Goal: Task Accomplishment & Management: Manage account settings

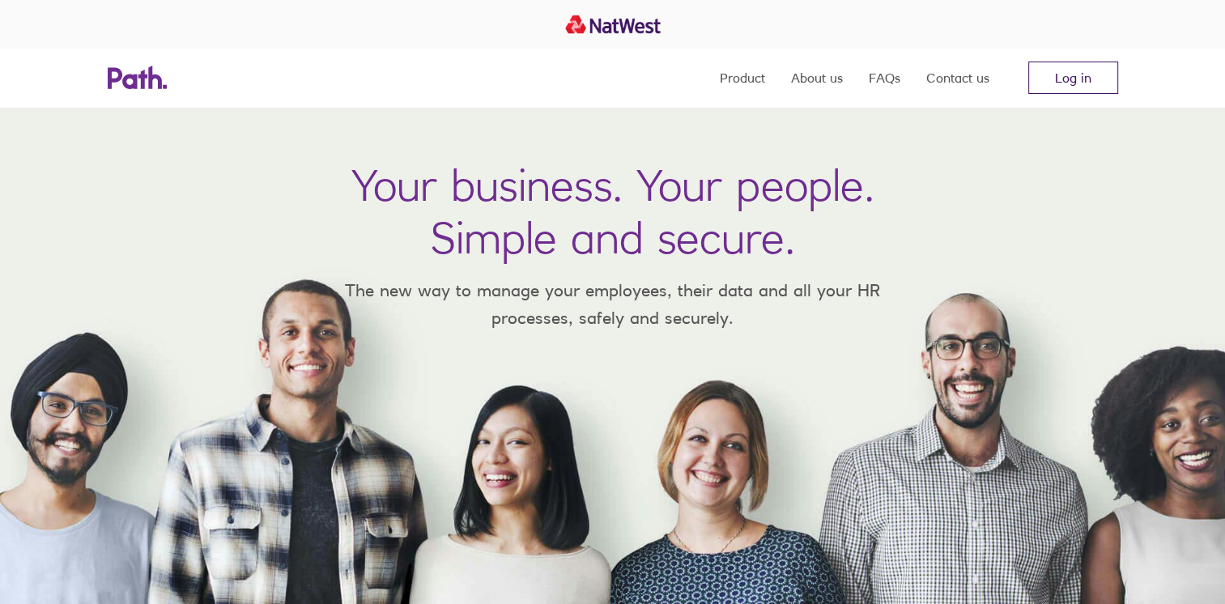
click at [1051, 86] on link "Log in" at bounding box center [1073, 78] width 90 height 32
click at [1069, 83] on link "Log in" at bounding box center [1073, 78] width 90 height 32
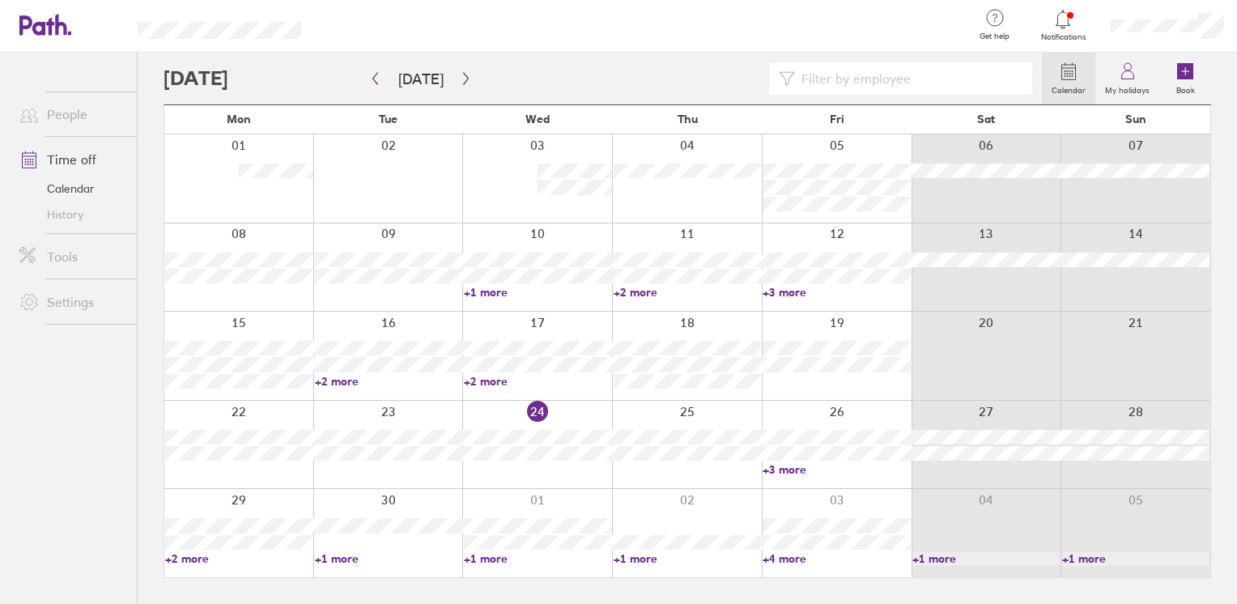
click at [492, 555] on link "+1 more" at bounding box center [538, 558] width 148 height 15
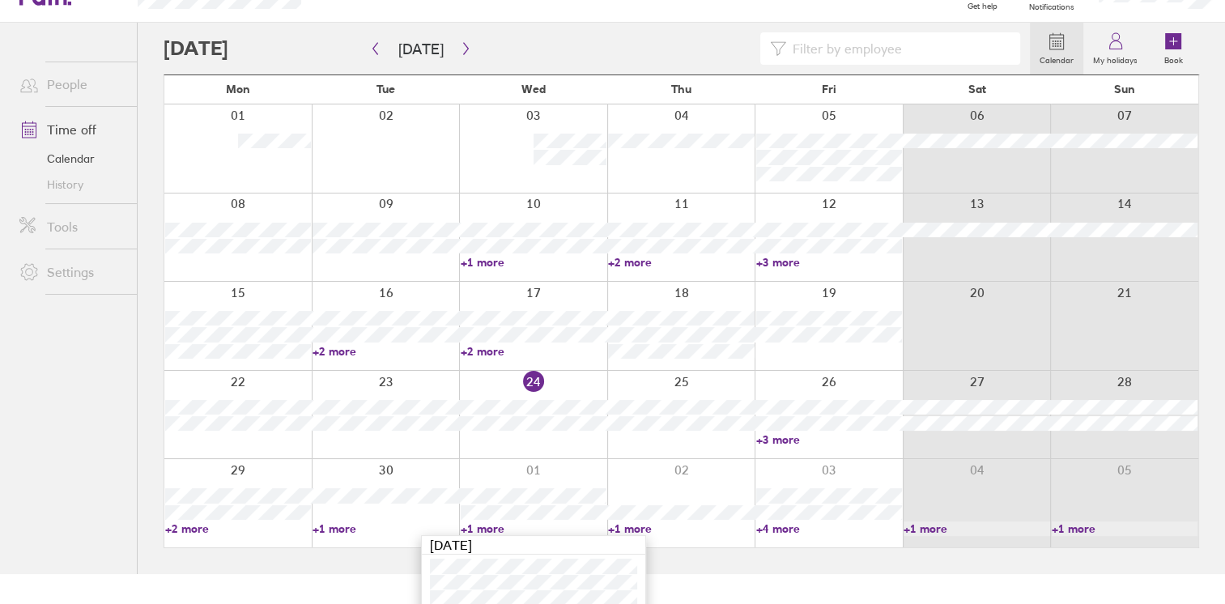
scroll to position [39, 0]
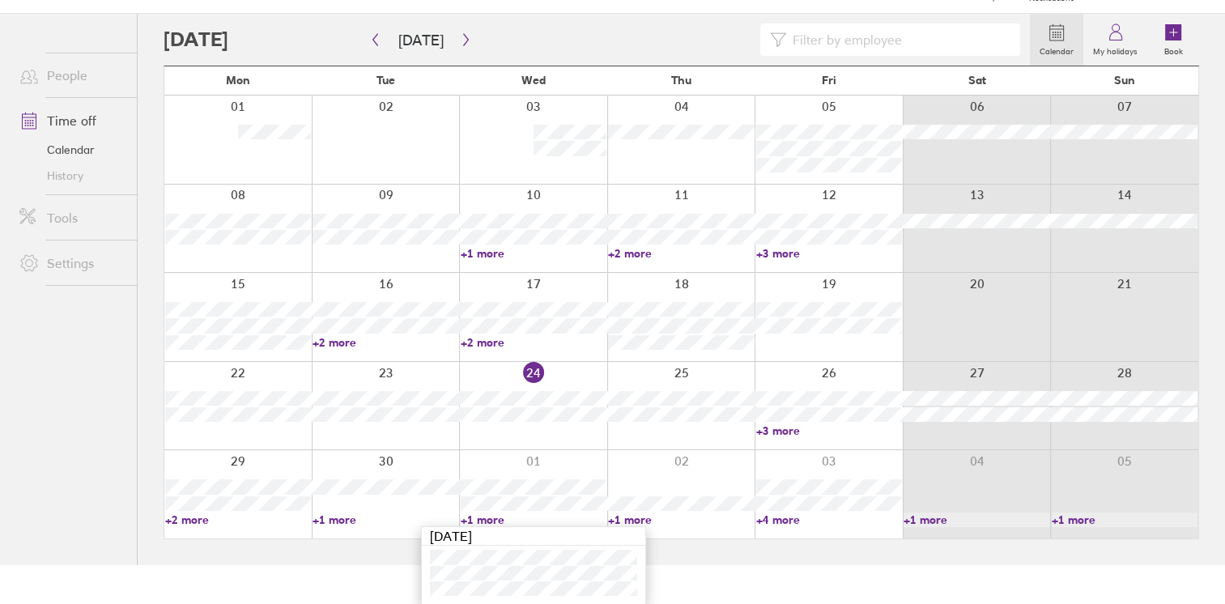
click at [777, 432] on link "+3 more" at bounding box center [829, 430] width 146 height 15
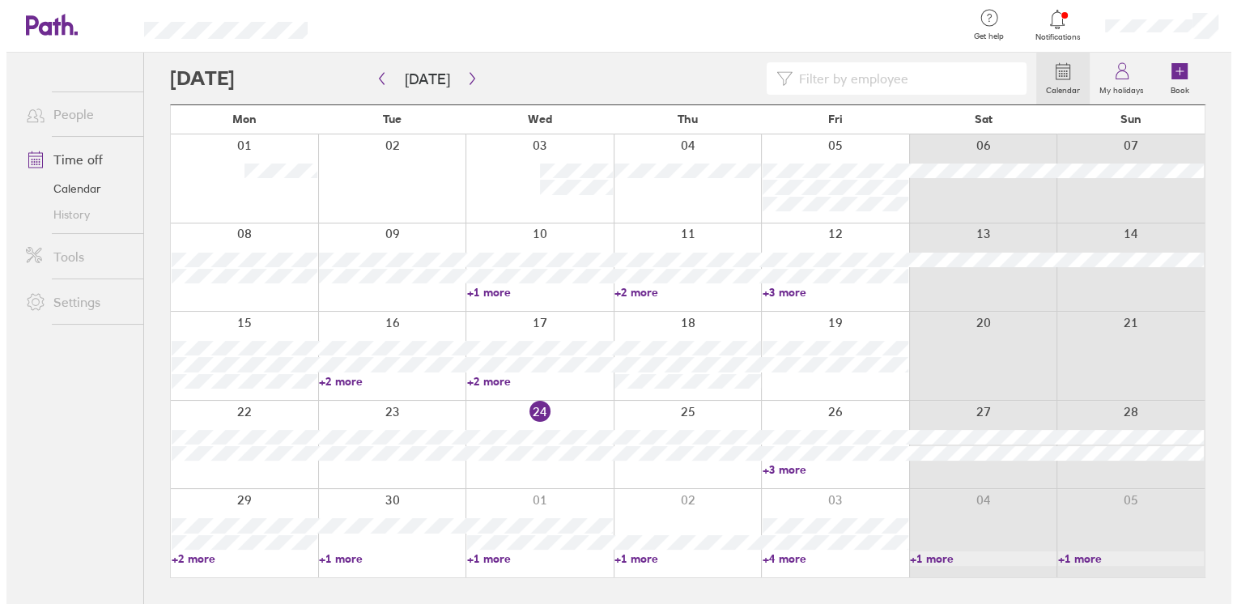
scroll to position [0, 0]
click at [784, 469] on link "+3 more" at bounding box center [836, 469] width 148 height 15
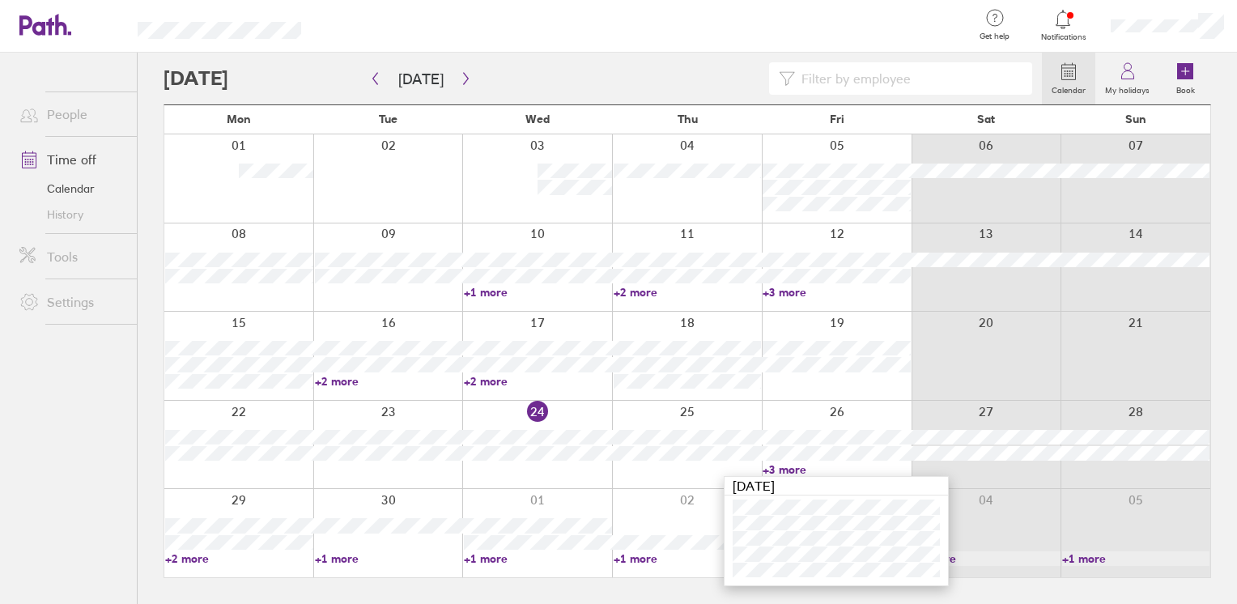
click at [63, 427] on ul "People Time off Calendar History Tools Settings" at bounding box center [68, 302] width 137 height 498
click at [463, 94] on div at bounding box center [603, 78] width 878 height 32
click at [471, 83] on div at bounding box center [603, 78] width 878 height 32
click at [463, 76] on icon "button" at bounding box center [465, 79] width 5 height 12
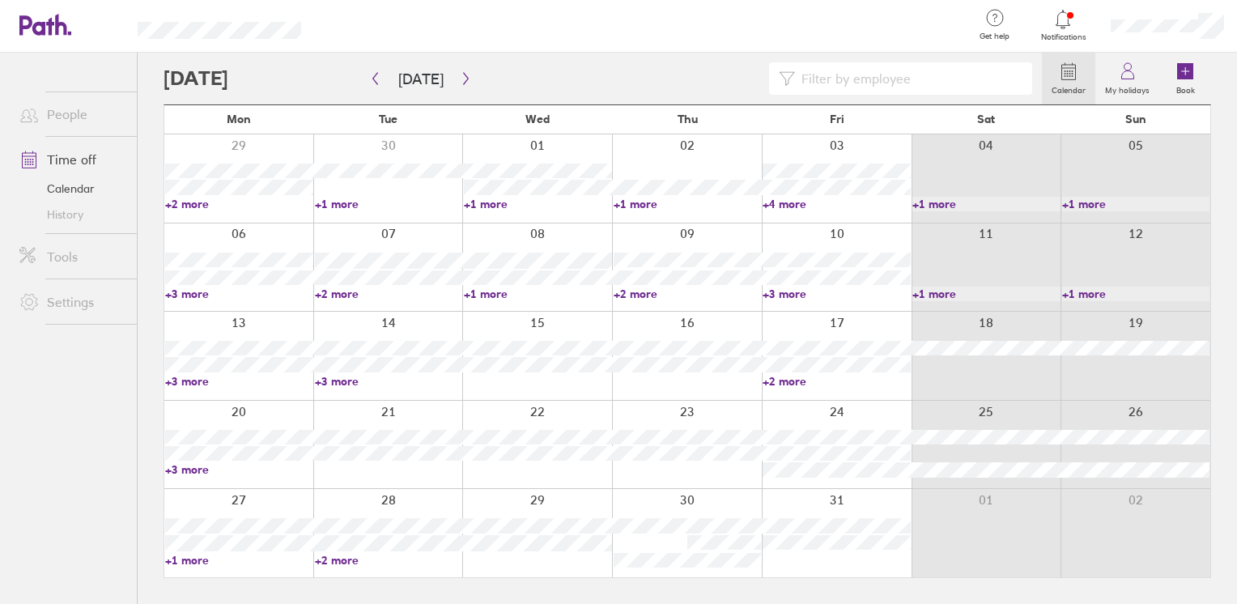
click at [348, 380] on link "+3 more" at bounding box center [389, 381] width 148 height 15
click at [463, 80] on icon "button" at bounding box center [466, 78] width 12 height 13
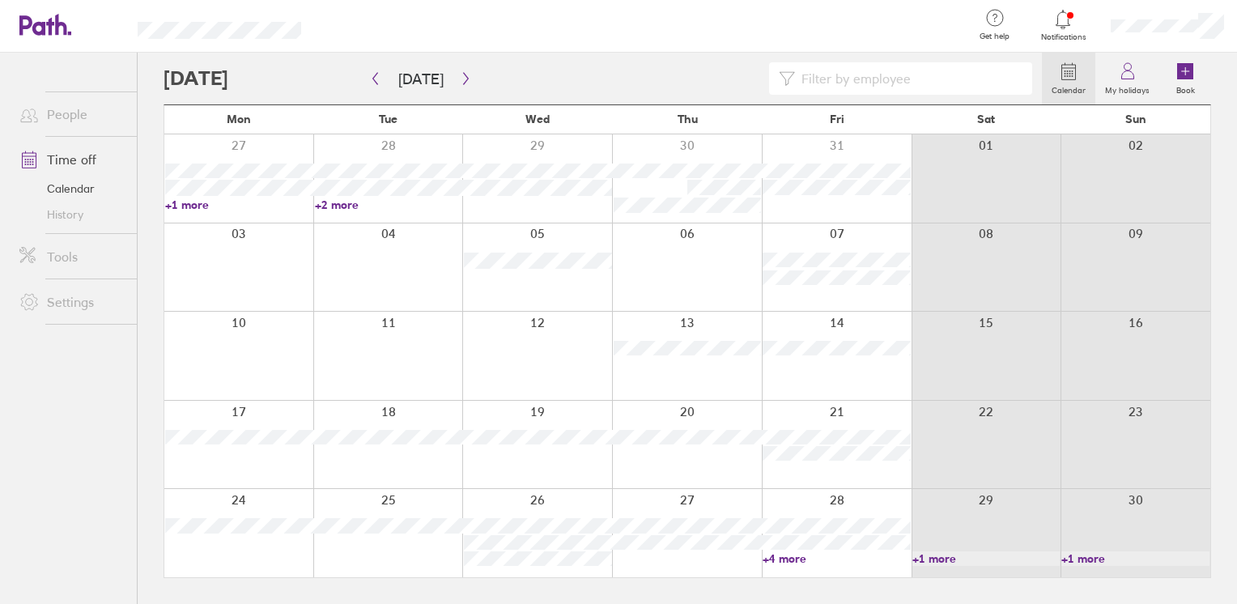
drag, startPoint x: 686, startPoint y: 267, endPoint x: 714, endPoint y: 193, distance: 79.4
click at [686, 267] on div at bounding box center [687, 267] width 150 height 88
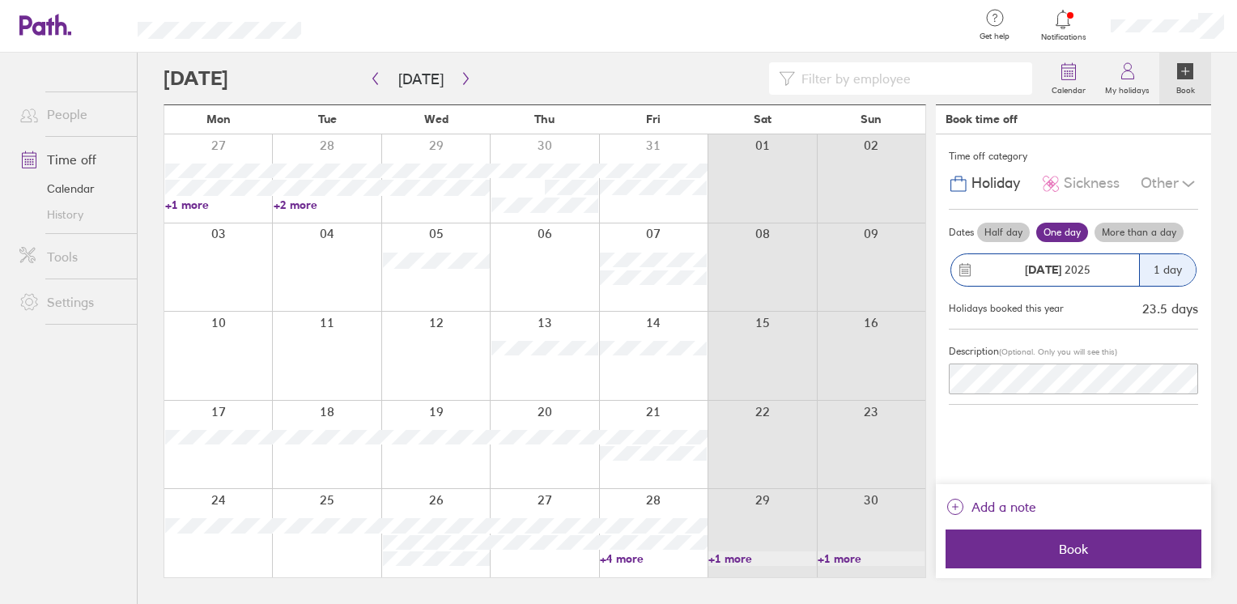
click at [287, 342] on div at bounding box center [326, 356] width 108 height 88
click at [1089, 89] on label "Calendar" at bounding box center [1068, 88] width 53 height 15
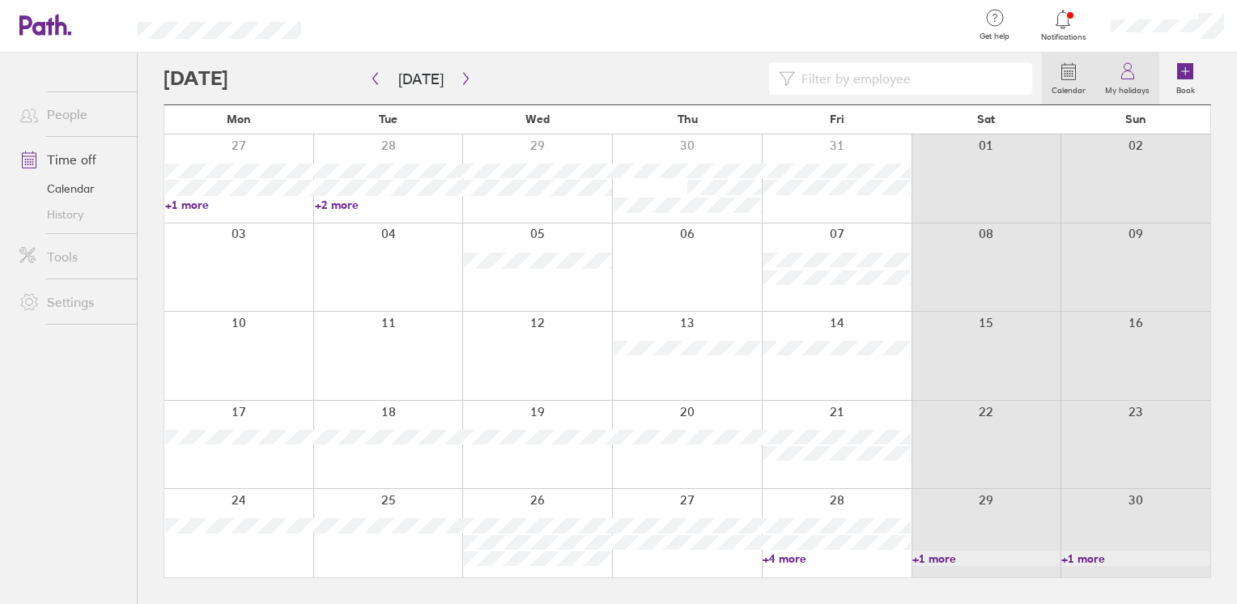
click at [1128, 91] on label "My holidays" at bounding box center [1127, 88] width 64 height 15
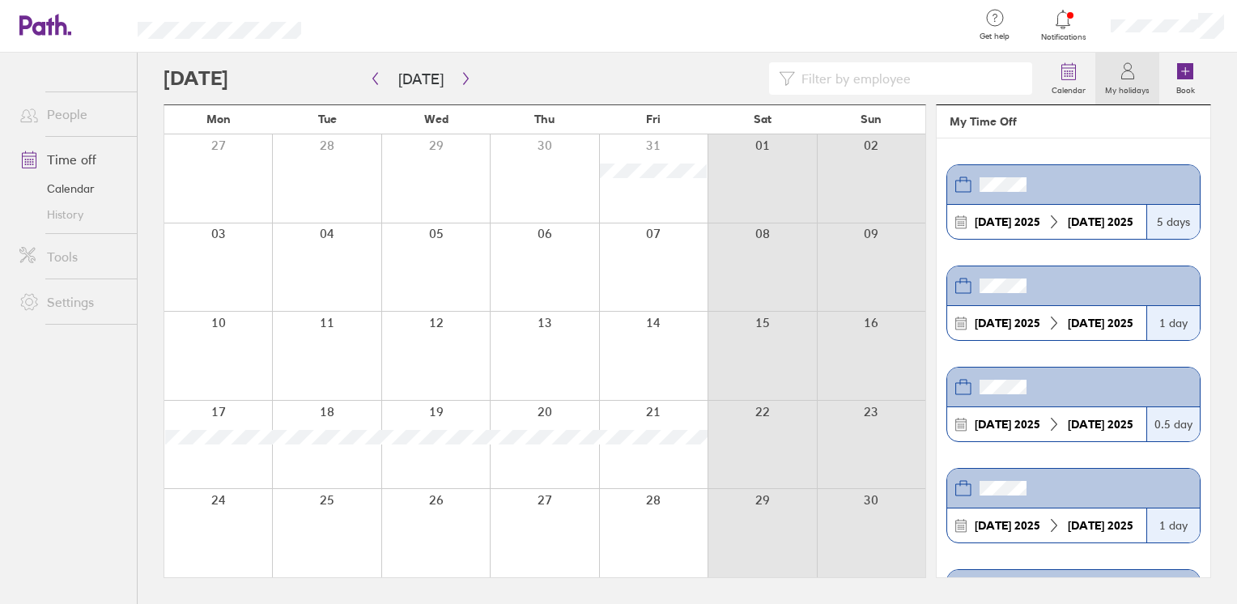
click at [59, 130] on li "People" at bounding box center [68, 113] width 137 height 45
click at [62, 118] on link "People" at bounding box center [71, 114] width 130 height 32
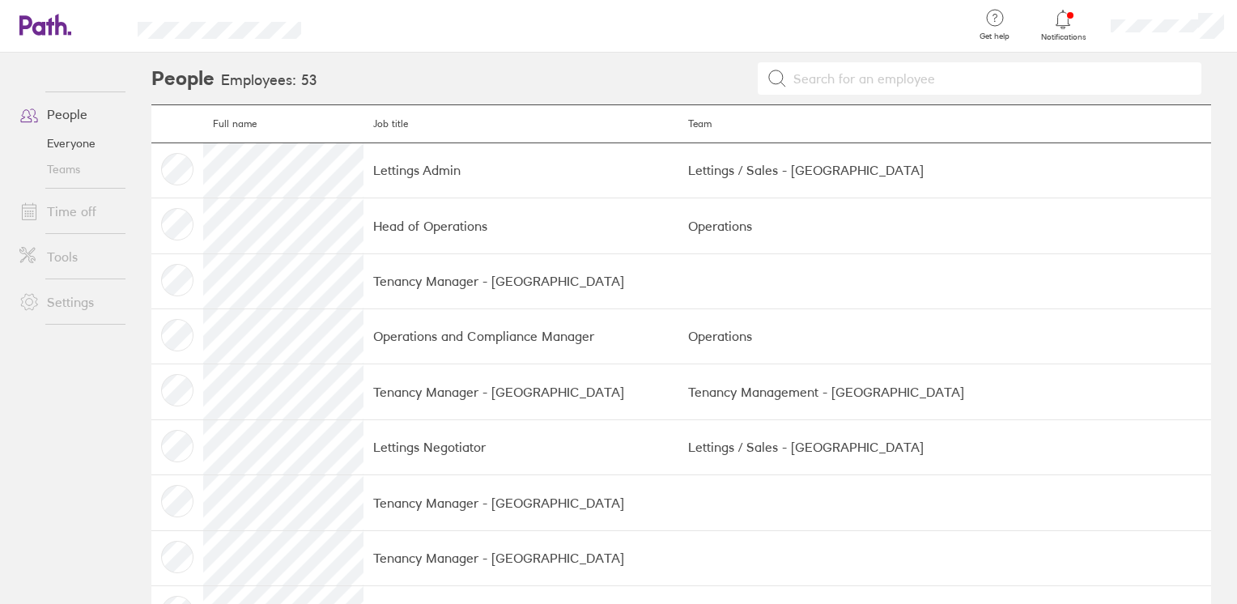
click at [71, 167] on link "Teams" at bounding box center [71, 169] width 130 height 26
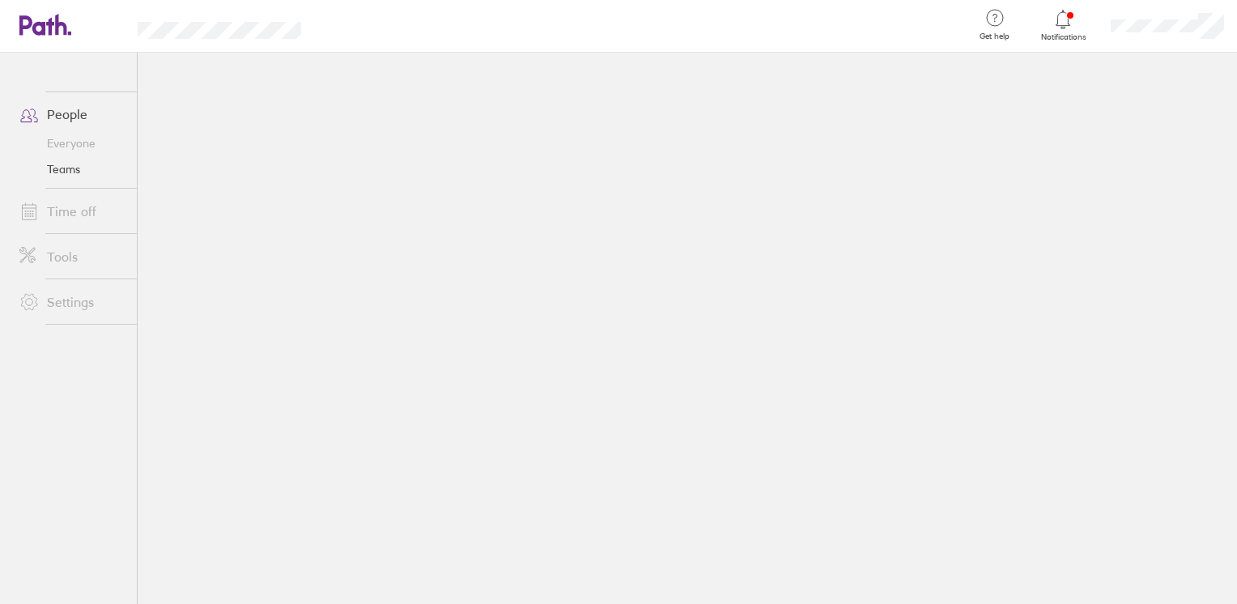
click at [79, 134] on link "Everyone" at bounding box center [71, 143] width 130 height 26
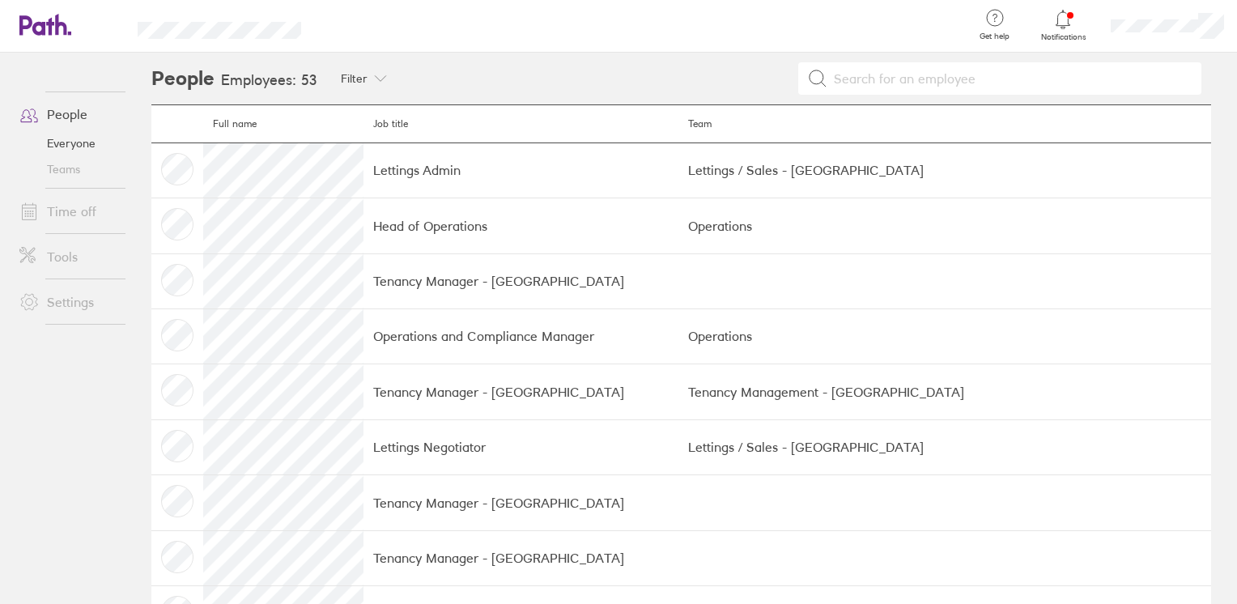
click at [1159, 17] on div at bounding box center [1167, 26] width 139 height 52
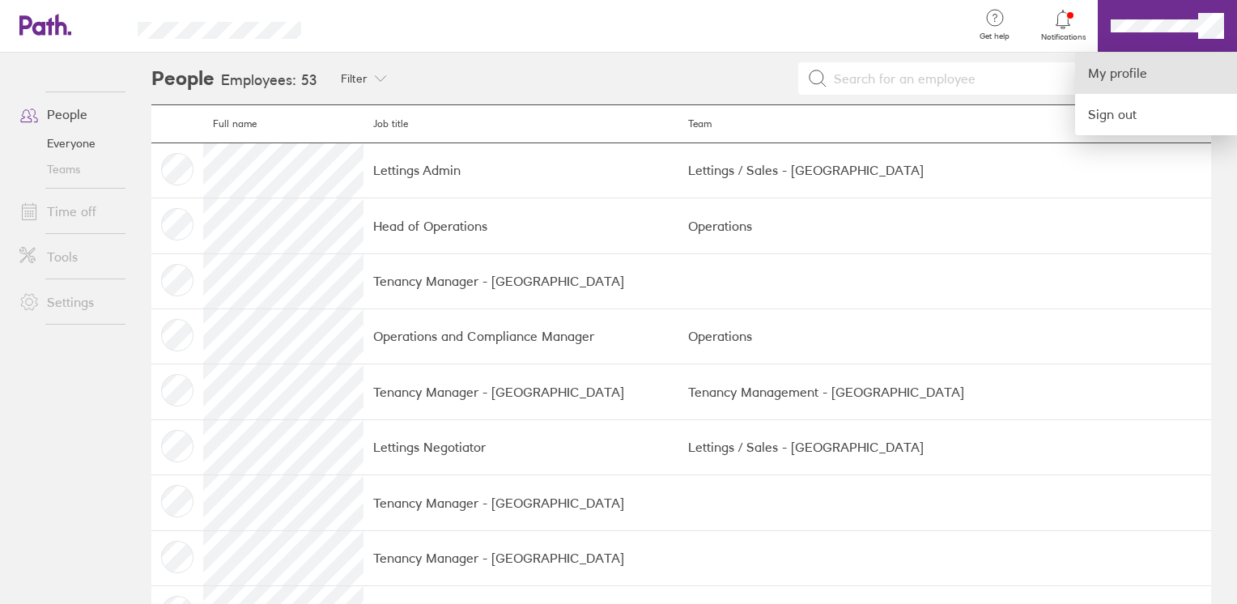
click at [1164, 73] on link "My profile" at bounding box center [1156, 73] width 162 height 41
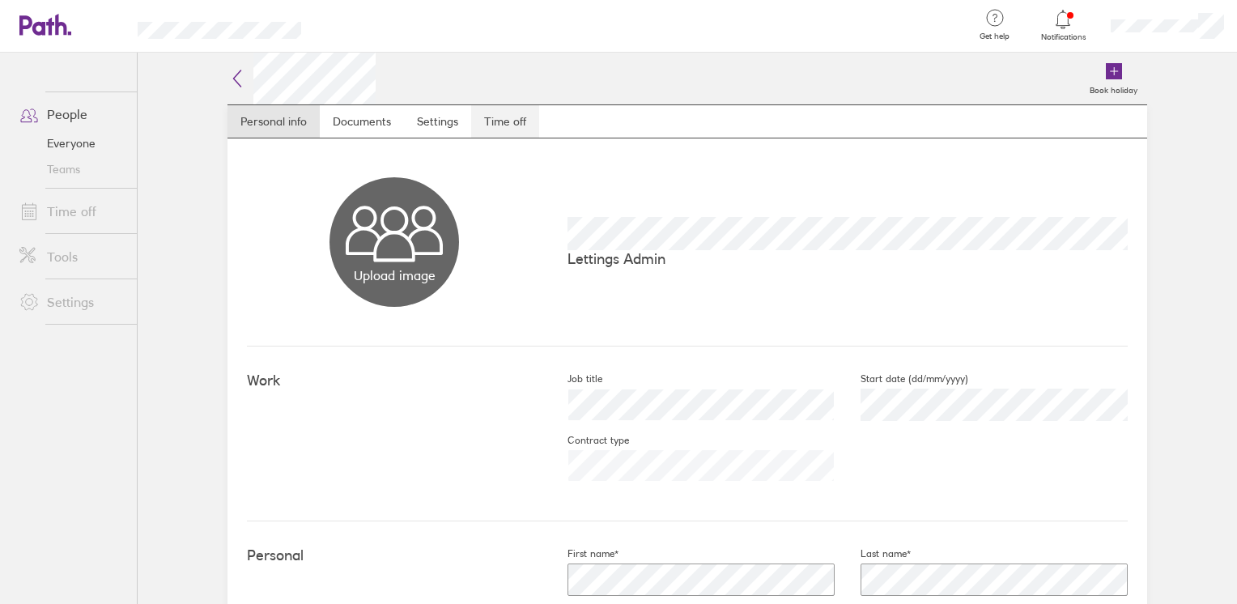
click at [486, 122] on link "Time off" at bounding box center [505, 121] width 68 height 32
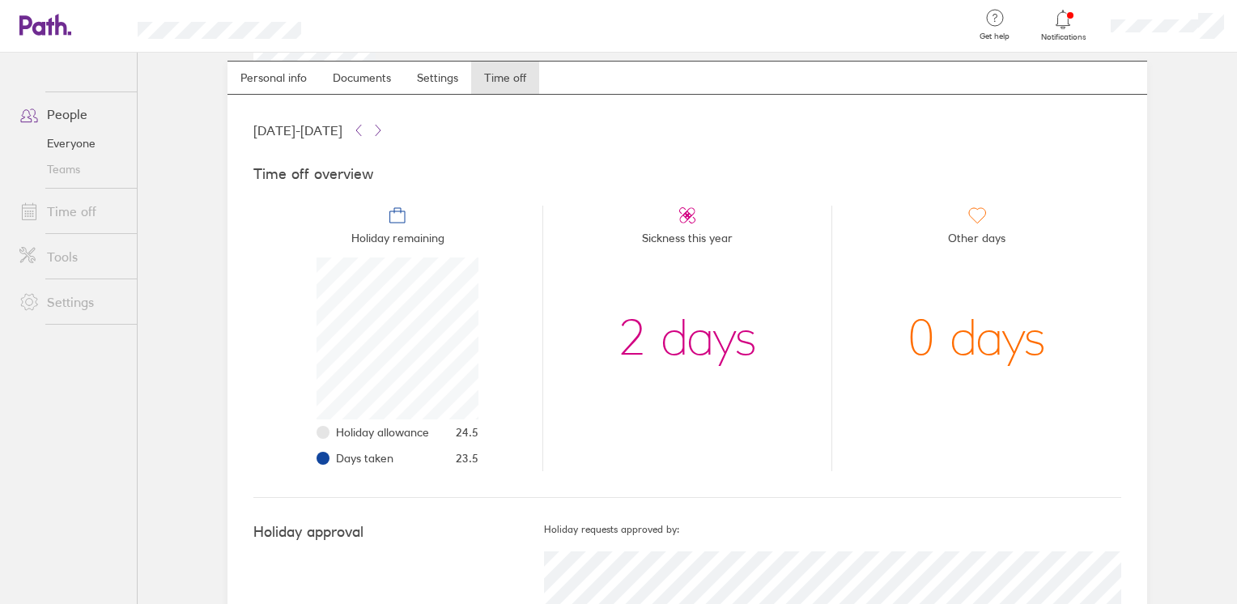
scroll to position [97, 0]
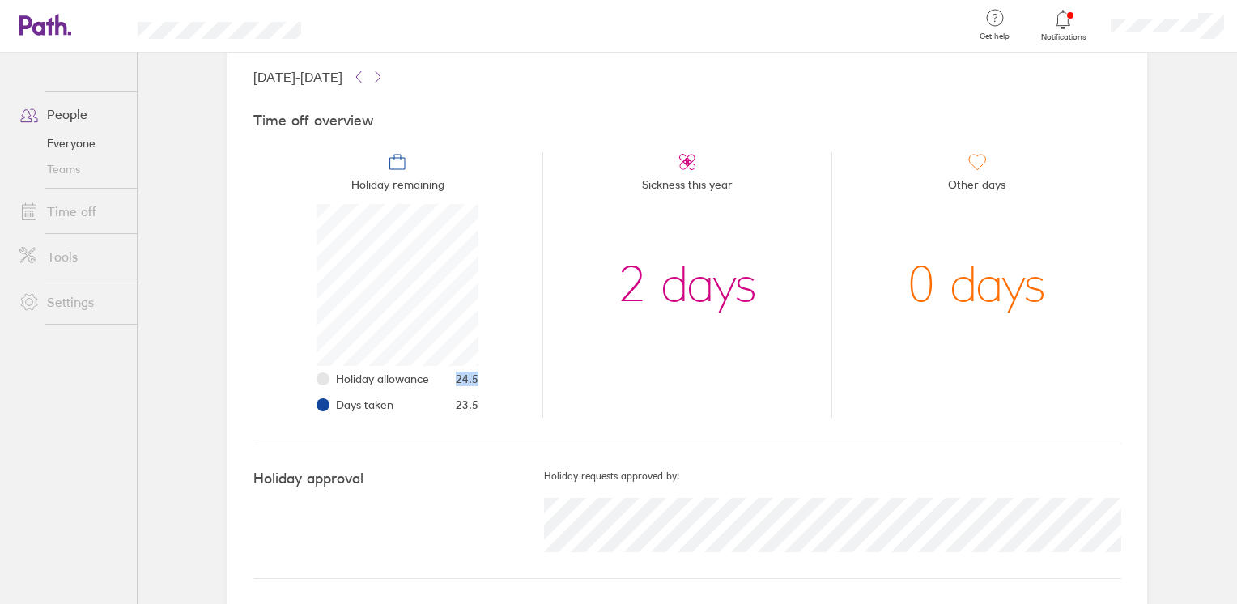
drag, startPoint x: 486, startPoint y: 384, endPoint x: 423, endPoint y: 376, distance: 63.6
click at [423, 376] on li "Holiday remaining Holiday allowance 24.5 Days taken 23.5" at bounding box center [397, 284] width 289 height 265
